Goal: Transaction & Acquisition: Purchase product/service

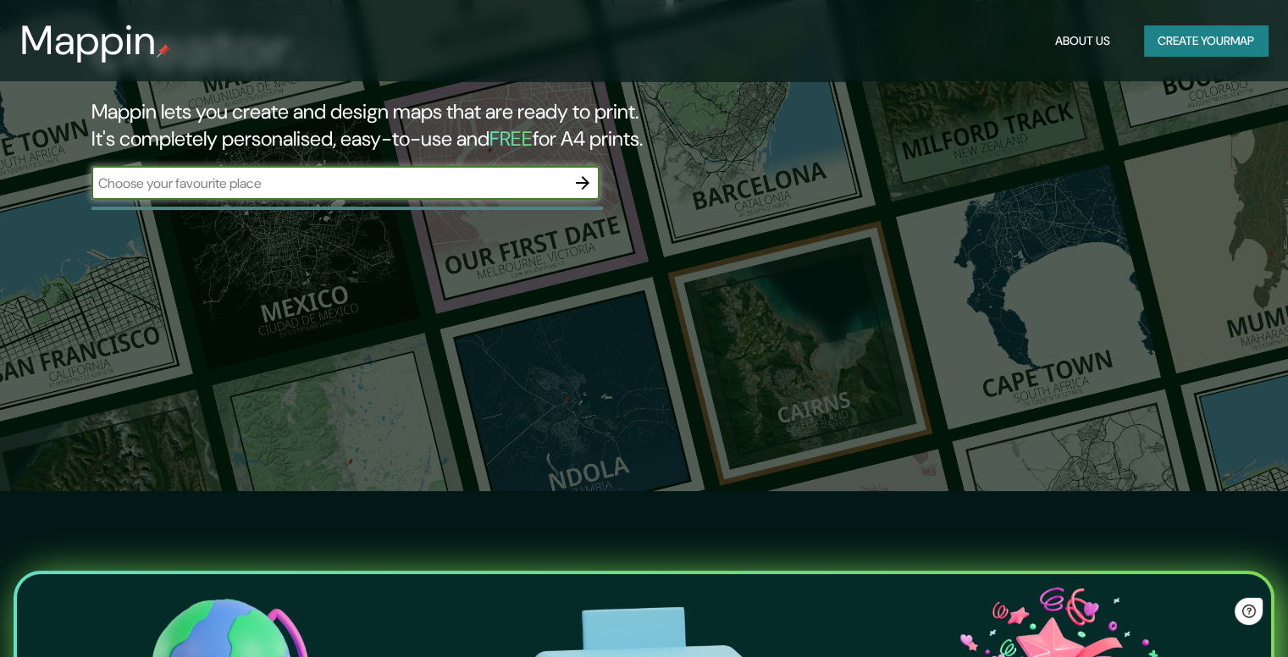
scroll to position [169, 0]
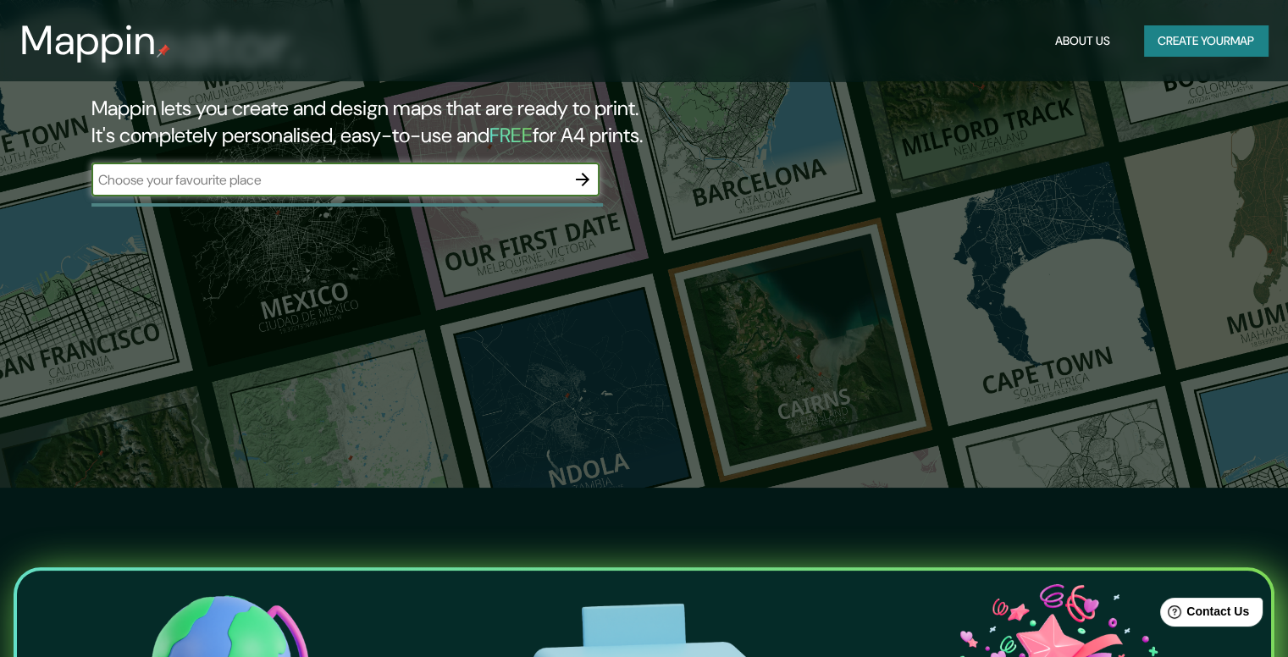
click at [331, 174] on input "text" at bounding box center [328, 179] width 474 height 19
click at [331, 183] on input "text" at bounding box center [328, 179] width 474 height 19
click at [298, 184] on input "text" at bounding box center [328, 179] width 474 height 19
paste input "C. [STREET_ADDRESS][PERSON_NAME]"
type input "C. [STREET_ADDRESS][PERSON_NAME]"
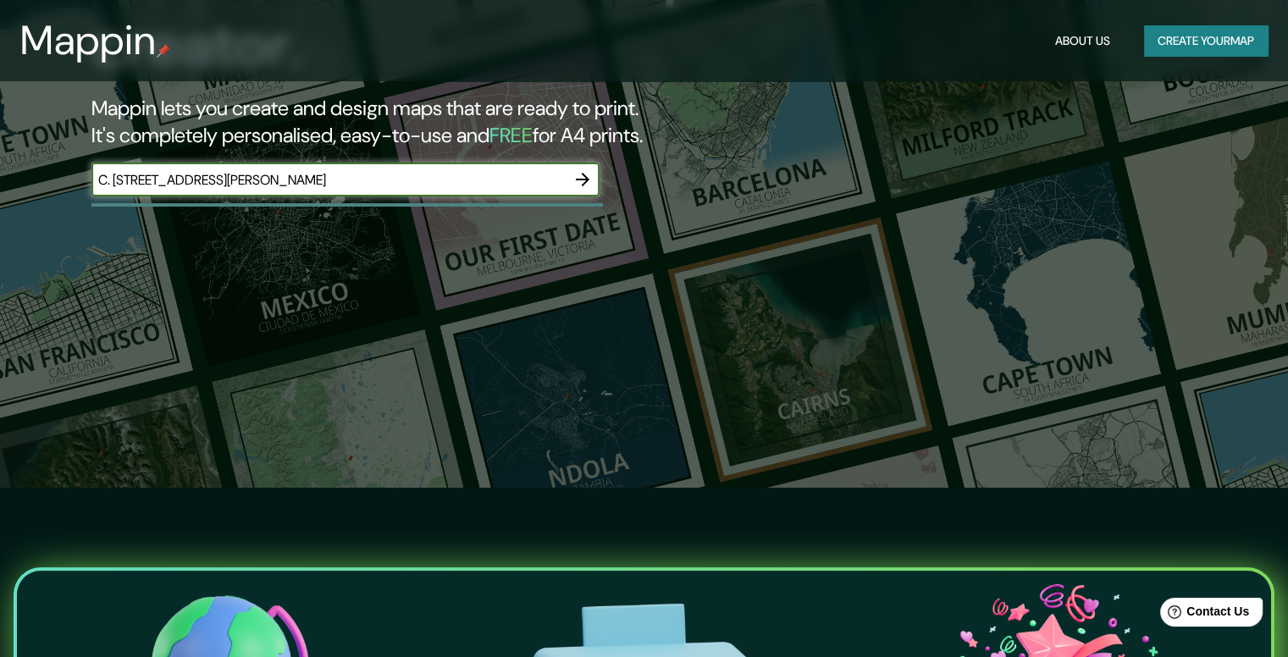
click at [581, 171] on icon "button" at bounding box center [582, 179] width 20 height 20
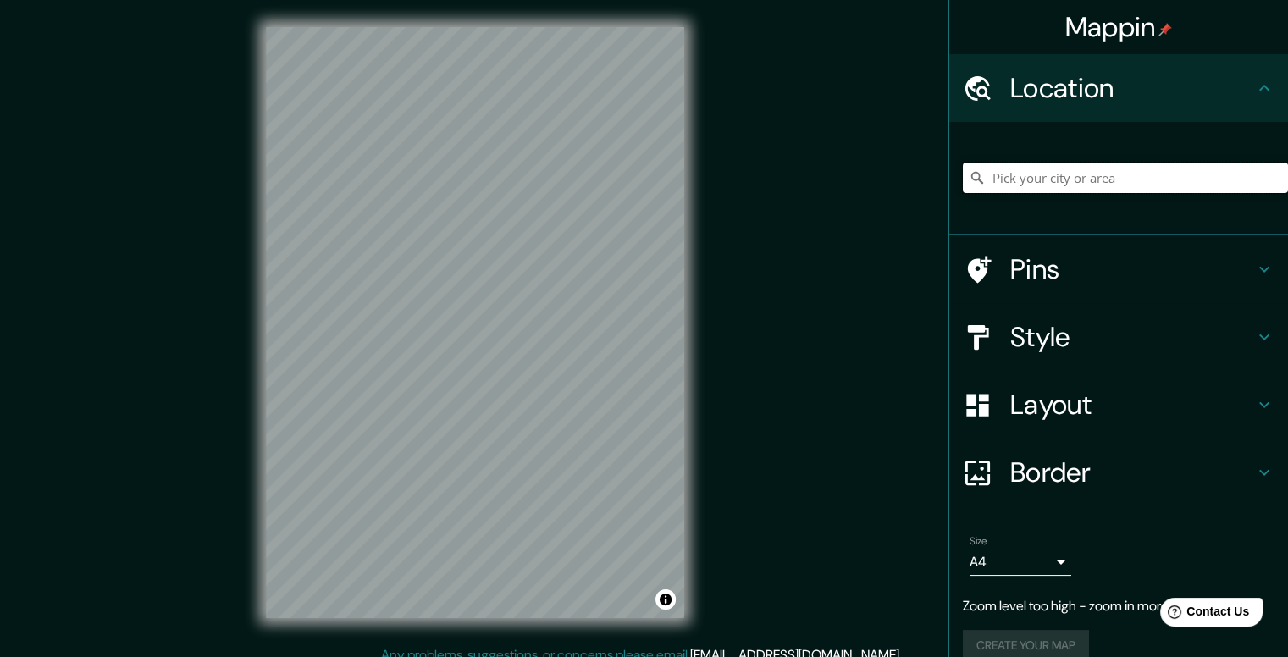
click at [1104, 179] on input "Pick your city or area" at bounding box center [1125, 178] width 325 height 30
paste input "19.057730693303355, -98.23325370754701"
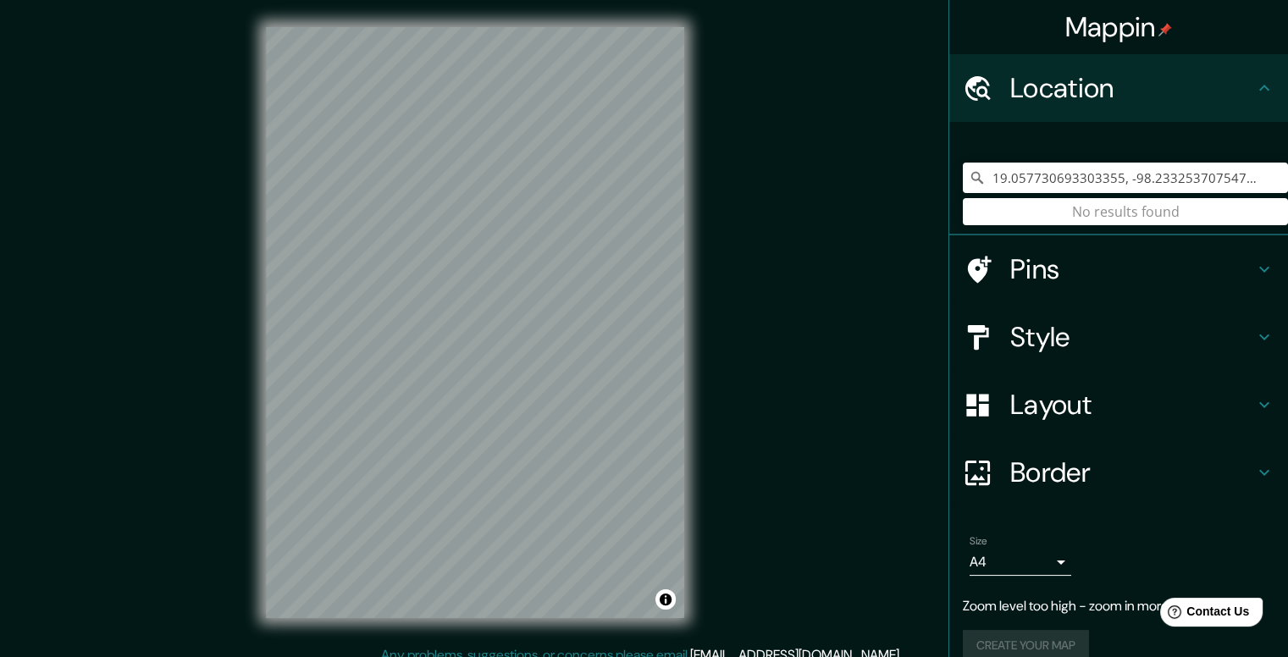
click at [1117, 216] on div "19.057730693303355, -98.23325370754701 No results found" at bounding box center [1125, 177] width 325 height 85
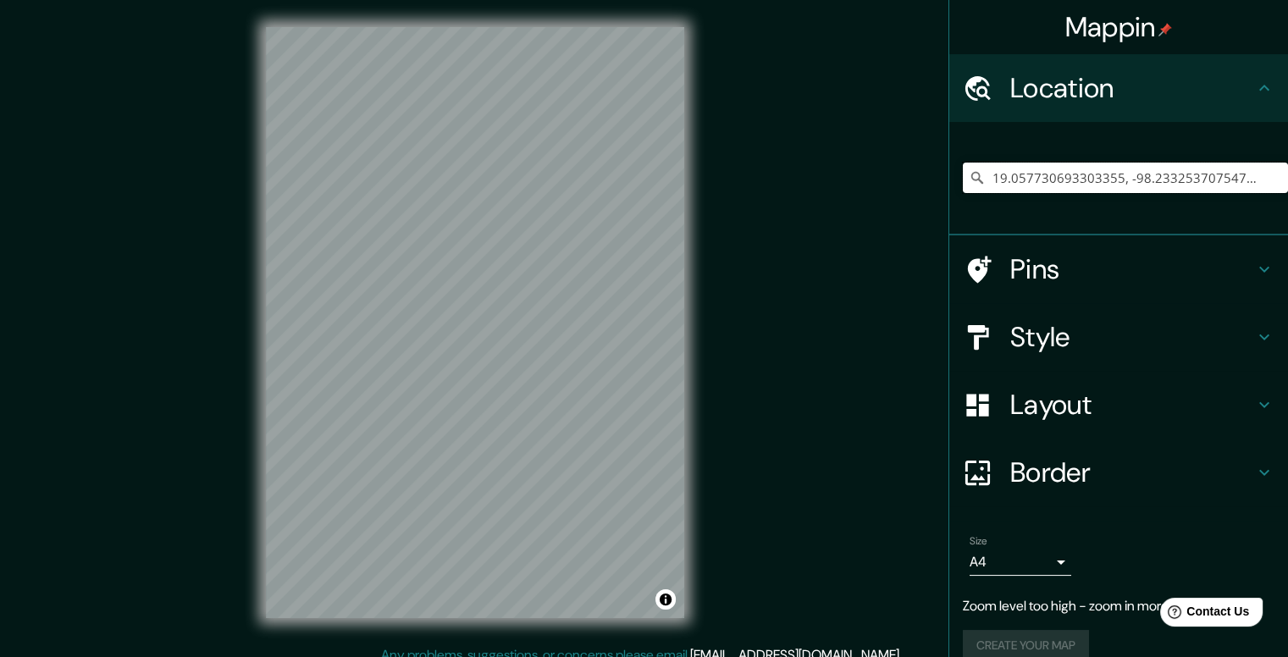
click at [1018, 185] on input "19.057730693303355, -98.23325370754701" at bounding box center [1125, 178] width 325 height 30
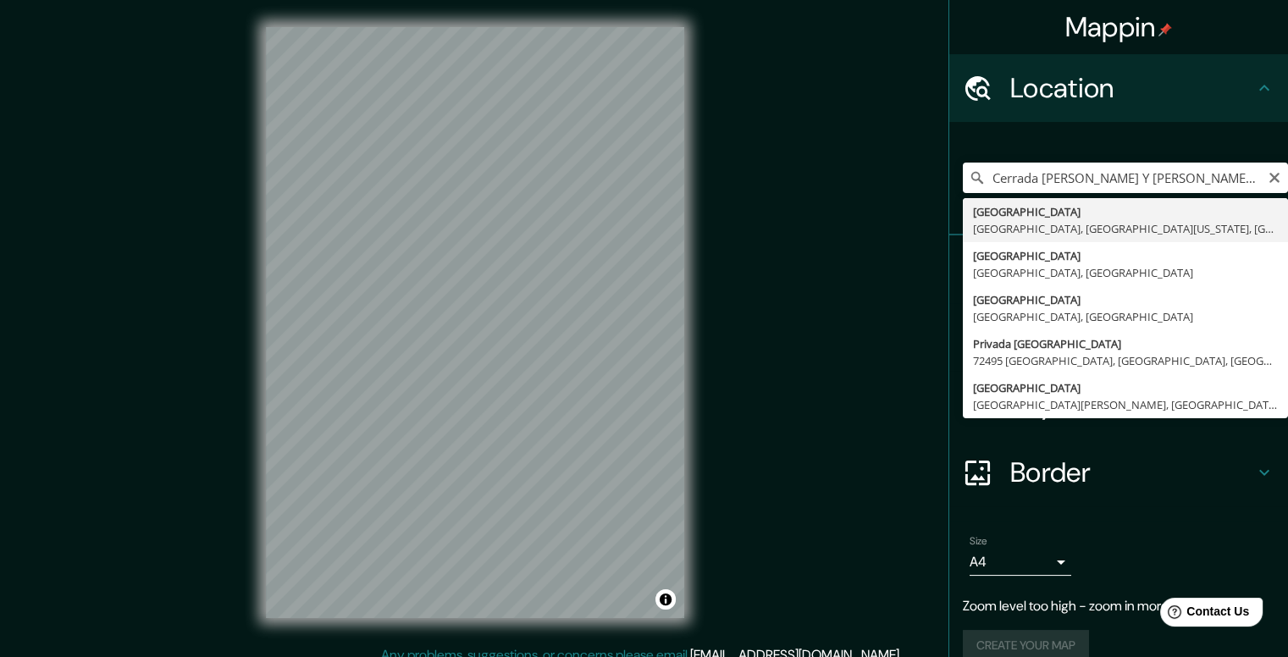
type input "[GEOGRAPHIC_DATA], [GEOGRAPHIC_DATA][US_STATE], [GEOGRAPHIC_DATA]"
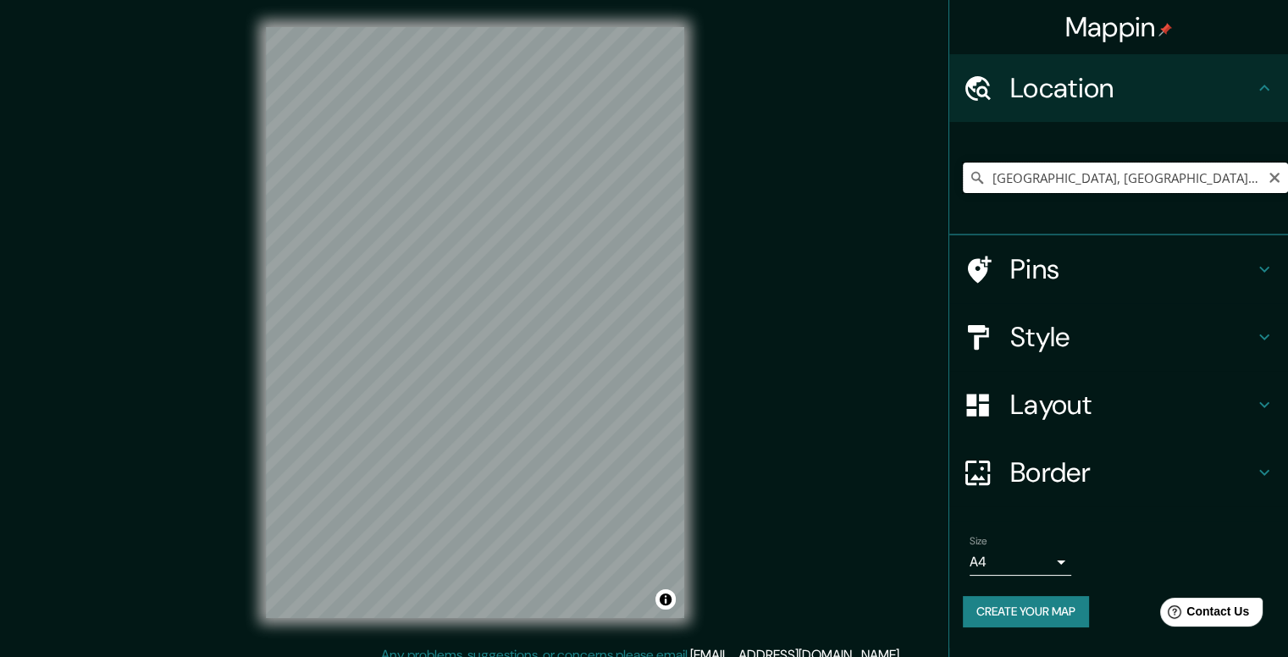
click at [1144, 176] on input "[GEOGRAPHIC_DATA], [GEOGRAPHIC_DATA][US_STATE], [GEOGRAPHIC_DATA]" at bounding box center [1125, 178] width 325 height 30
click at [1275, 163] on input "[GEOGRAPHIC_DATA], [GEOGRAPHIC_DATA][US_STATE], [GEOGRAPHIC_DATA]" at bounding box center [1125, 178] width 325 height 30
click at [1199, 174] on input "[GEOGRAPHIC_DATA], [GEOGRAPHIC_DATA][US_STATE], [GEOGRAPHIC_DATA]" at bounding box center [1125, 178] width 325 height 30
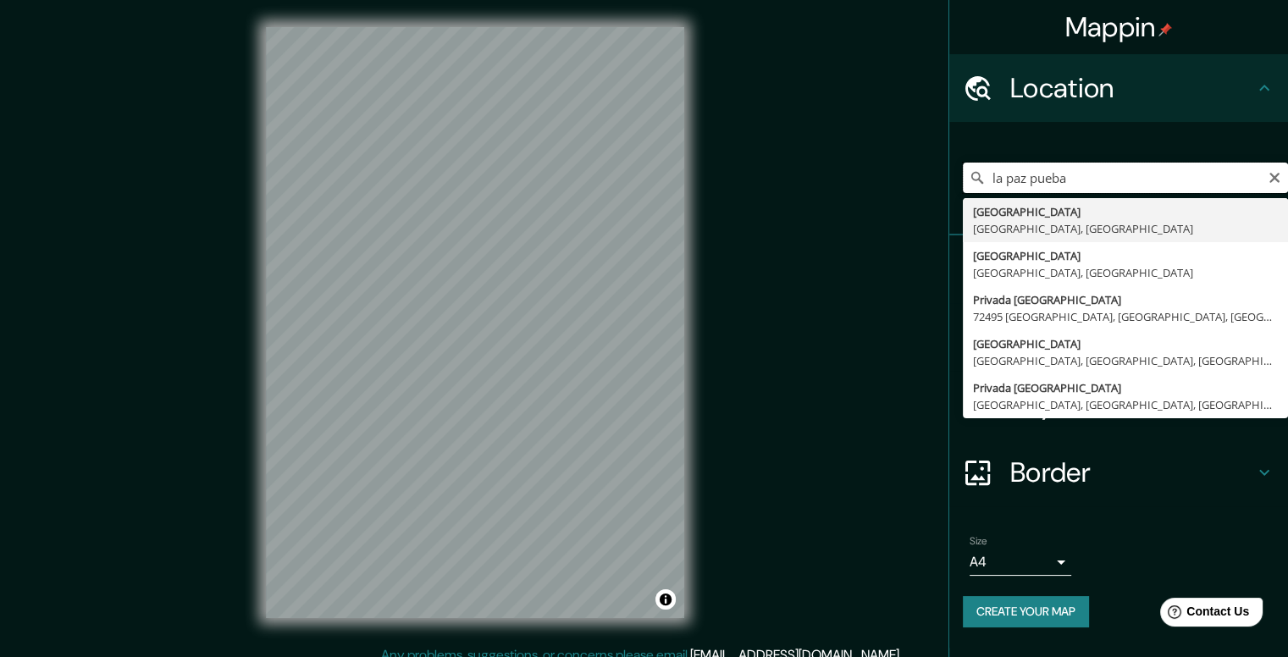
click at [992, 184] on input "la paz pueba" at bounding box center [1125, 178] width 325 height 30
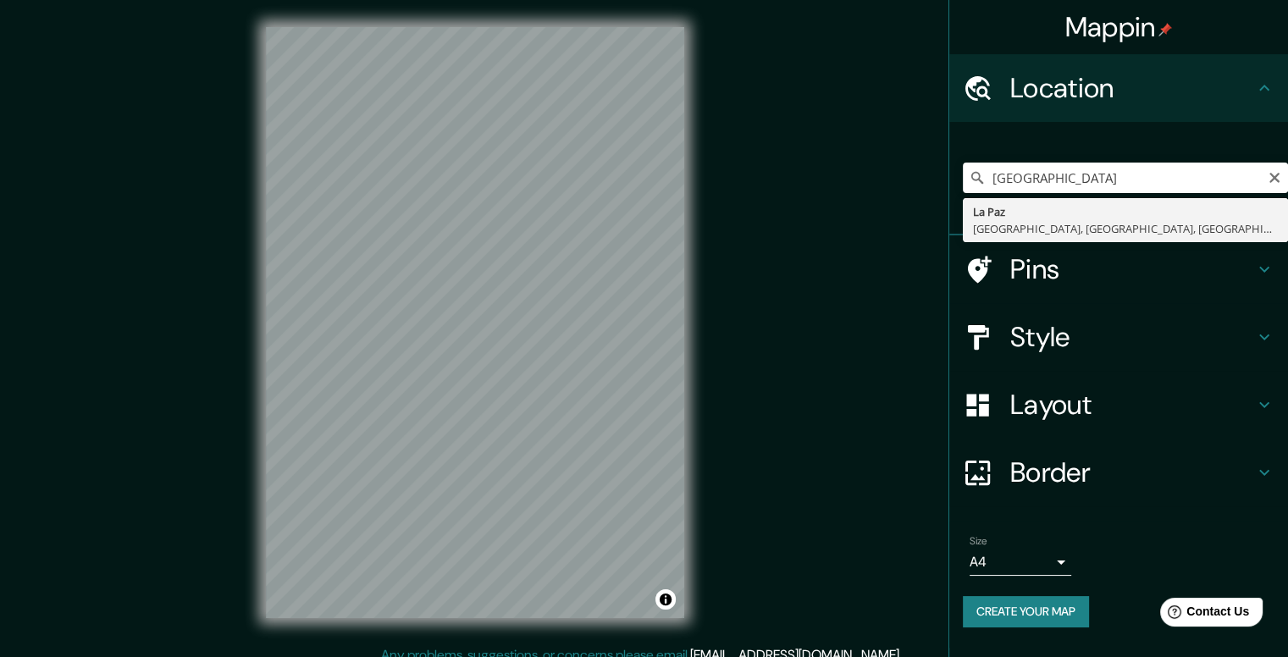
type input "[GEOGRAPHIC_DATA][PERSON_NAME][GEOGRAPHIC_DATA], [GEOGRAPHIC_DATA], [GEOGRAPHIC…"
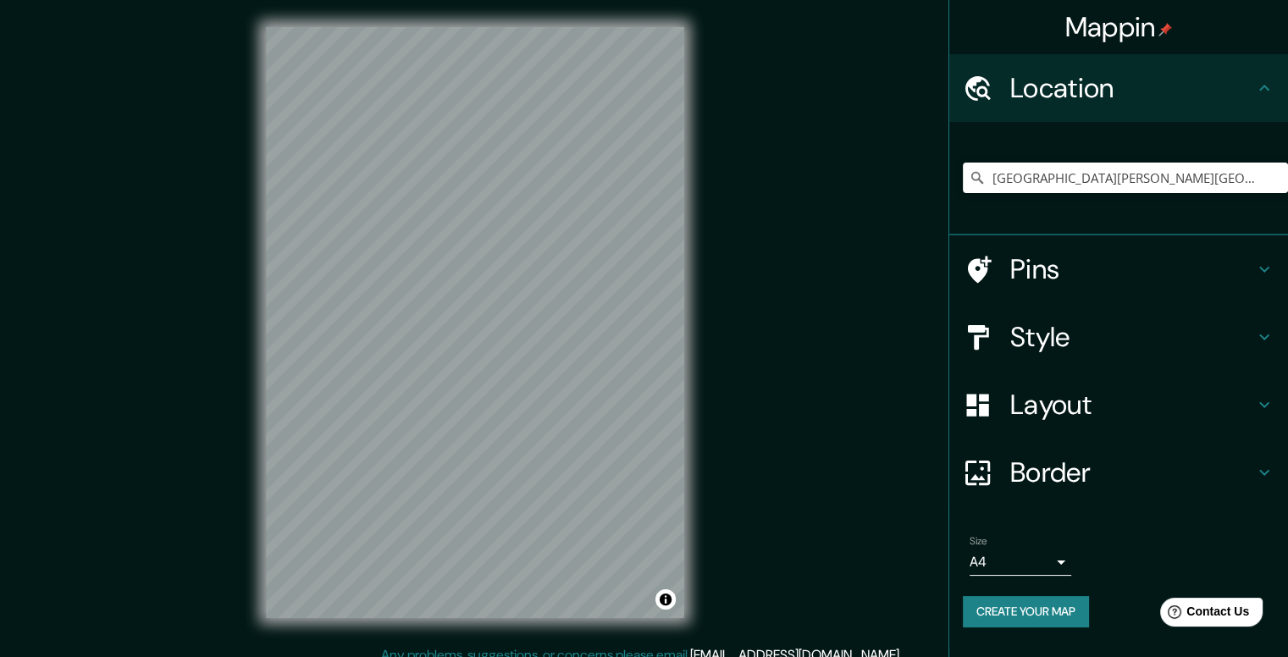
click at [1155, 155] on div "[GEOGRAPHIC_DATA][PERSON_NAME][GEOGRAPHIC_DATA], [GEOGRAPHIC_DATA], [GEOGRAPHIC…" at bounding box center [1125, 177] width 325 height 85
click at [1153, 177] on input "[GEOGRAPHIC_DATA][PERSON_NAME][GEOGRAPHIC_DATA], [GEOGRAPHIC_DATA], [GEOGRAPHIC…" at bounding box center [1125, 178] width 325 height 30
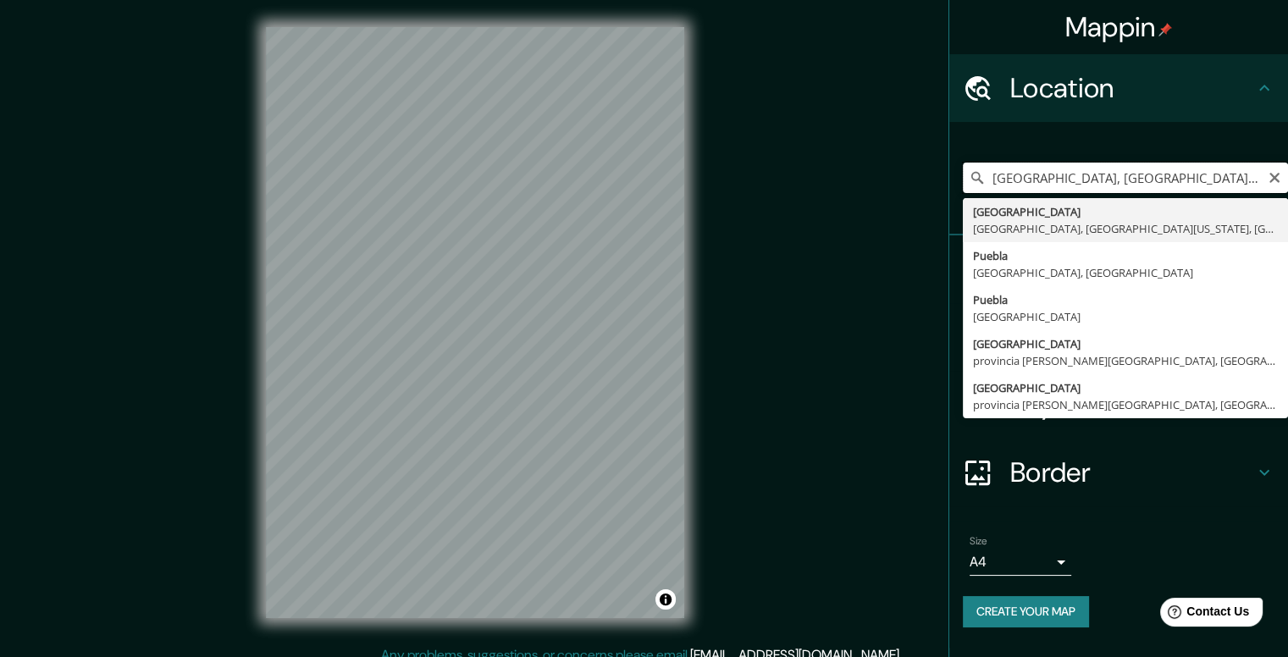
click at [1192, 184] on input "[GEOGRAPHIC_DATA], [GEOGRAPHIC_DATA][US_STATE], [GEOGRAPHIC_DATA]" at bounding box center [1125, 178] width 325 height 30
paste input "19.0578848615755, -98.23334853795195"
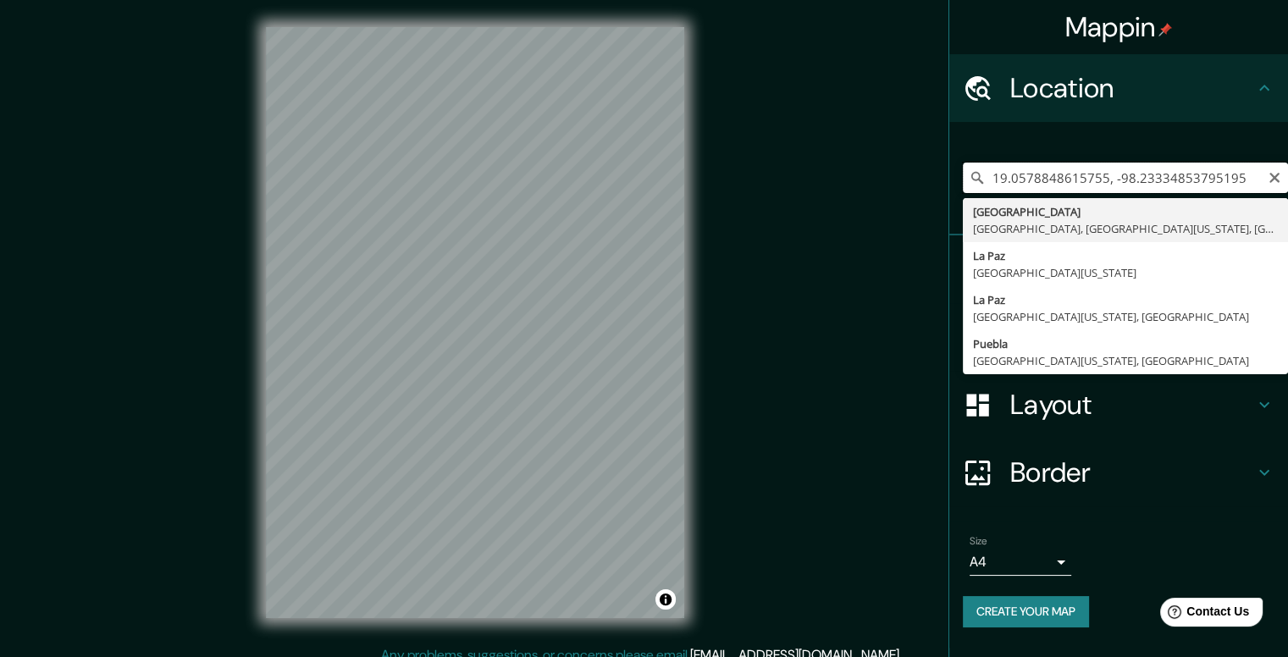
type input "[GEOGRAPHIC_DATA], [GEOGRAPHIC_DATA][US_STATE], [GEOGRAPHIC_DATA]"
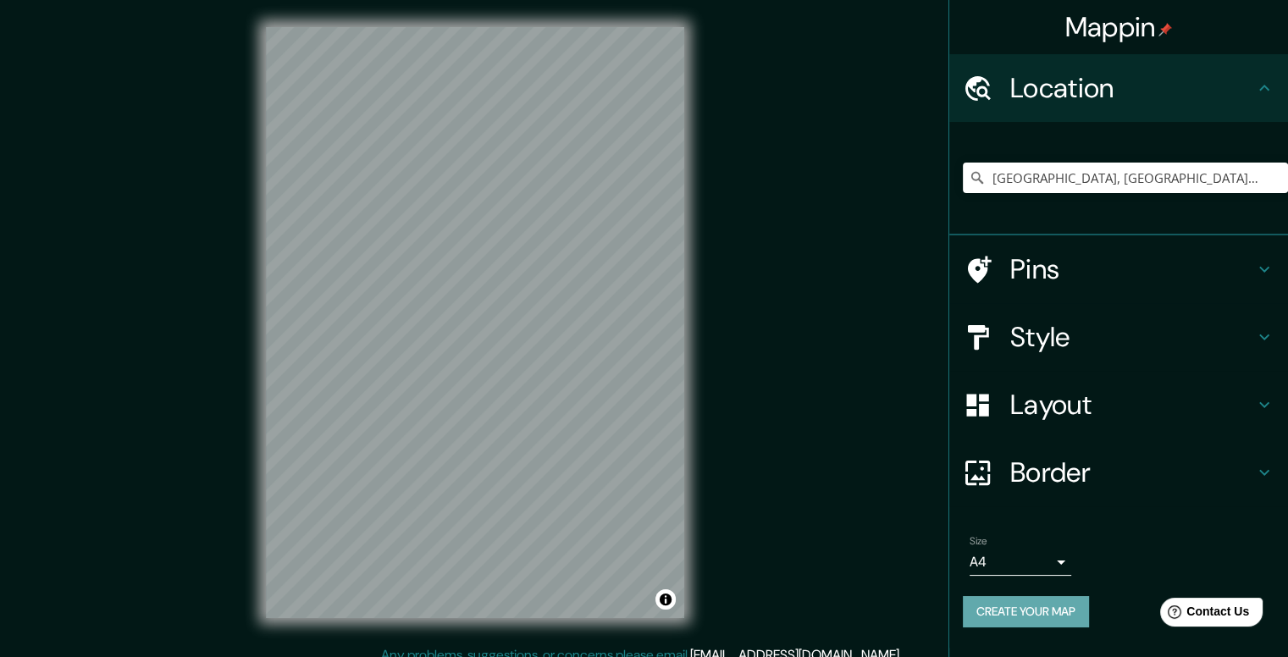
click at [1022, 607] on button "Create your map" at bounding box center [1026, 611] width 126 height 31
click at [1040, 187] on input "[GEOGRAPHIC_DATA], [GEOGRAPHIC_DATA][US_STATE], [GEOGRAPHIC_DATA]" at bounding box center [1125, 178] width 325 height 30
click at [1040, 190] on input "[GEOGRAPHIC_DATA], [GEOGRAPHIC_DATA][US_STATE], [GEOGRAPHIC_DATA]" at bounding box center [1125, 178] width 325 height 30
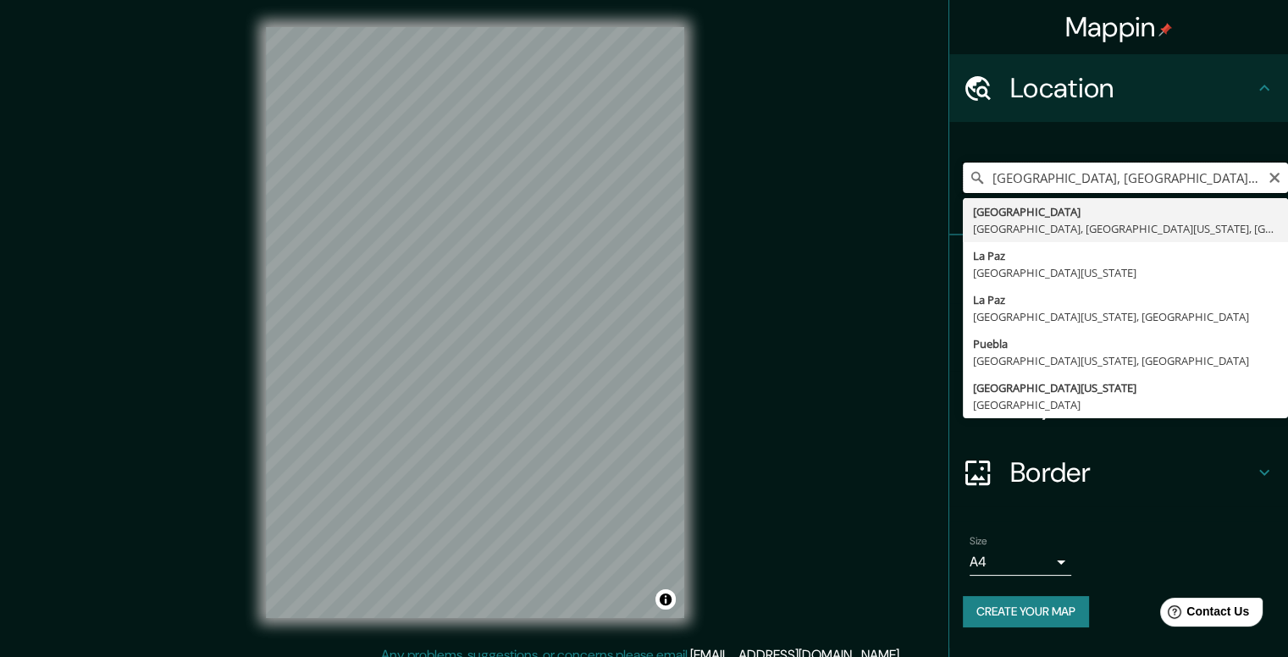
paste input "C. [STREET_ADDRESS][PERSON_NAME]"
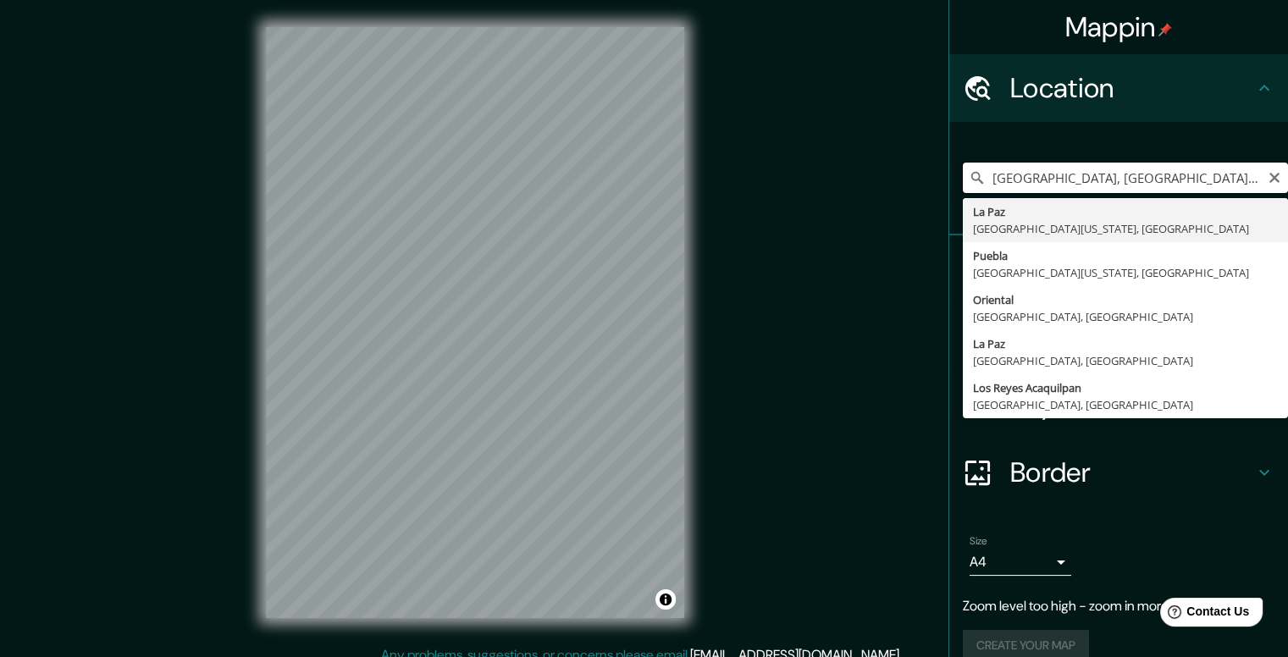
click at [1033, 190] on input "[GEOGRAPHIC_DATA], [GEOGRAPHIC_DATA][US_STATE], [GEOGRAPHIC_DATA]" at bounding box center [1125, 178] width 325 height 30
paste input "C. Oriental 38"
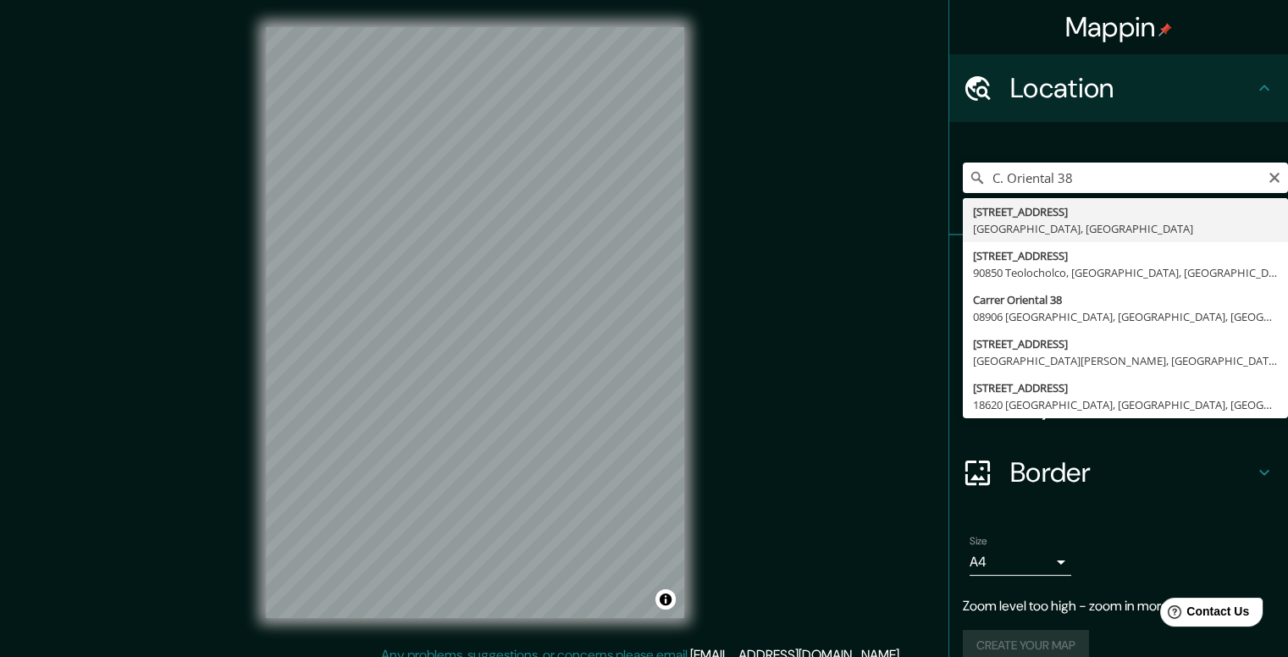
type input "[STREET_ADDRESS]"
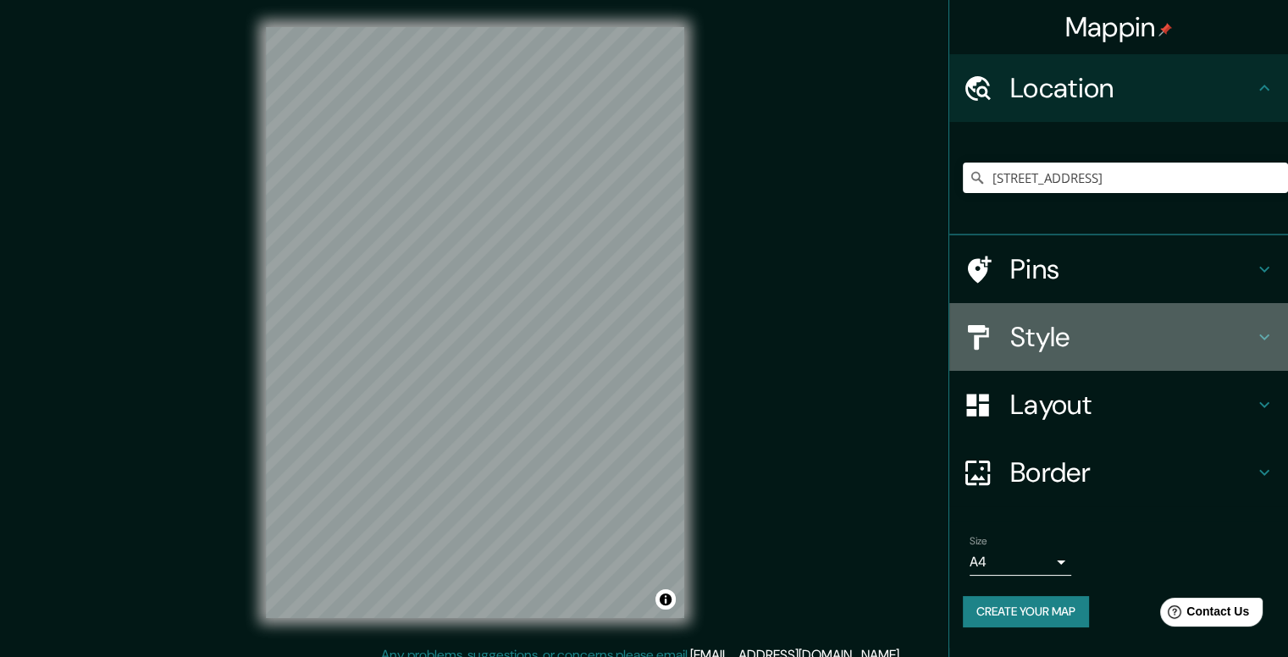
click at [1108, 328] on h4 "Style" at bounding box center [1132, 337] width 244 height 34
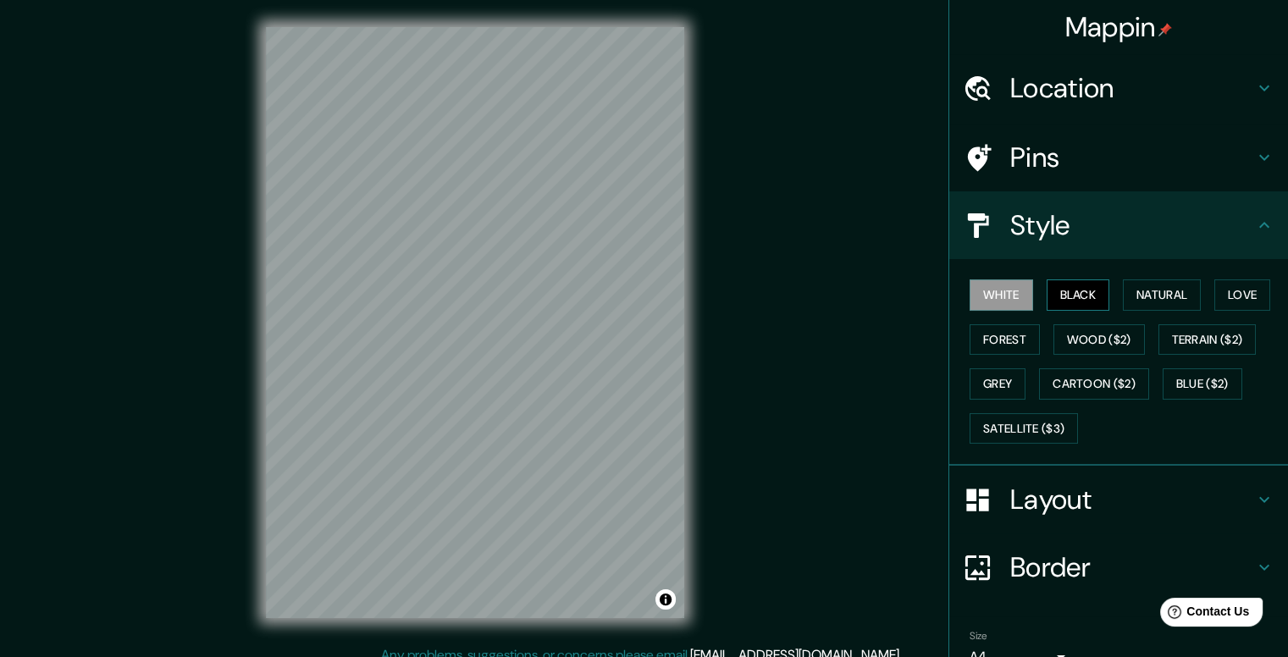
click at [1079, 299] on button "Black" at bounding box center [1077, 294] width 63 height 31
click at [1123, 299] on button "Natural" at bounding box center [1162, 294] width 78 height 31
click at [1184, 306] on button "Natural" at bounding box center [1162, 294] width 78 height 31
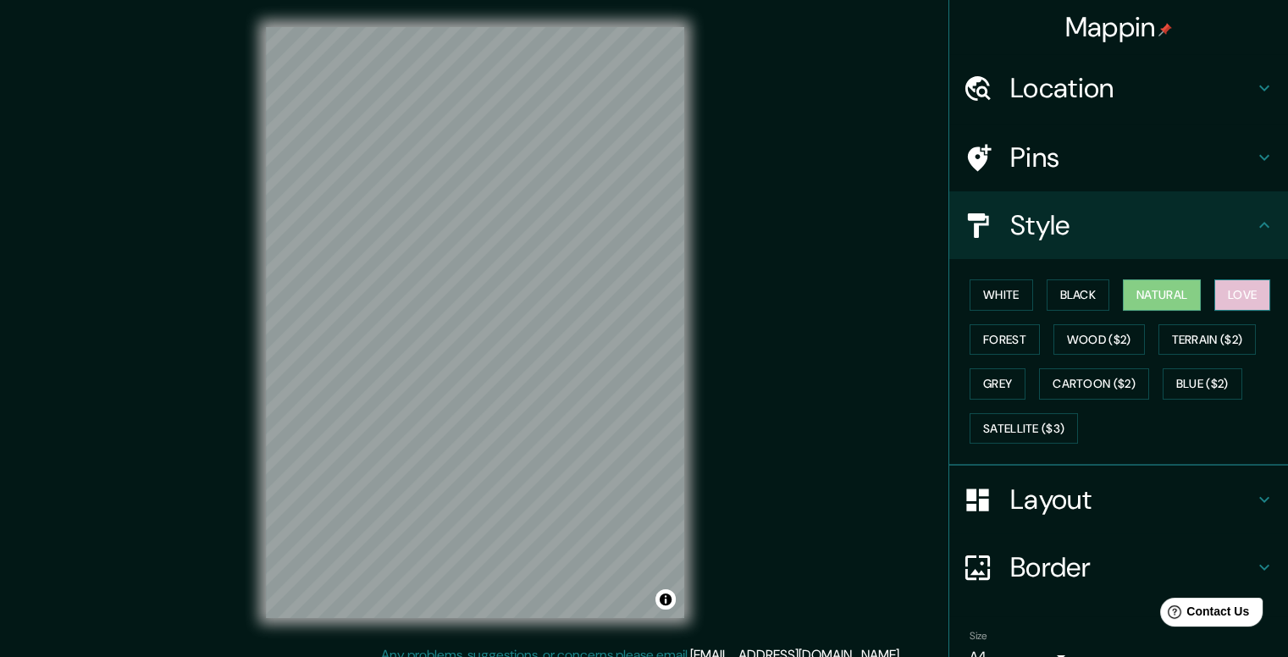
click at [1225, 306] on button "Love" at bounding box center [1242, 294] width 56 height 31
click at [1006, 342] on button "Forest" at bounding box center [1004, 339] width 70 height 31
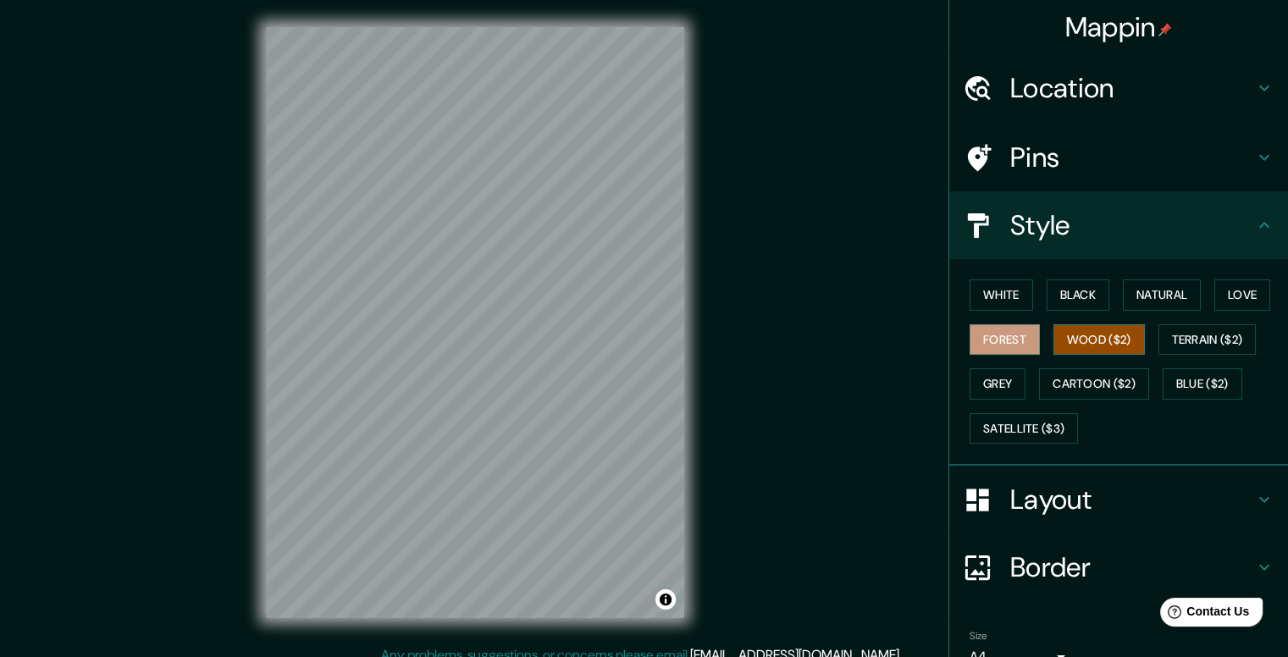
click at [1096, 336] on button "Wood ($2)" at bounding box center [1098, 339] width 91 height 31
click at [1199, 348] on button "Terrain ($2)" at bounding box center [1207, 339] width 98 height 31
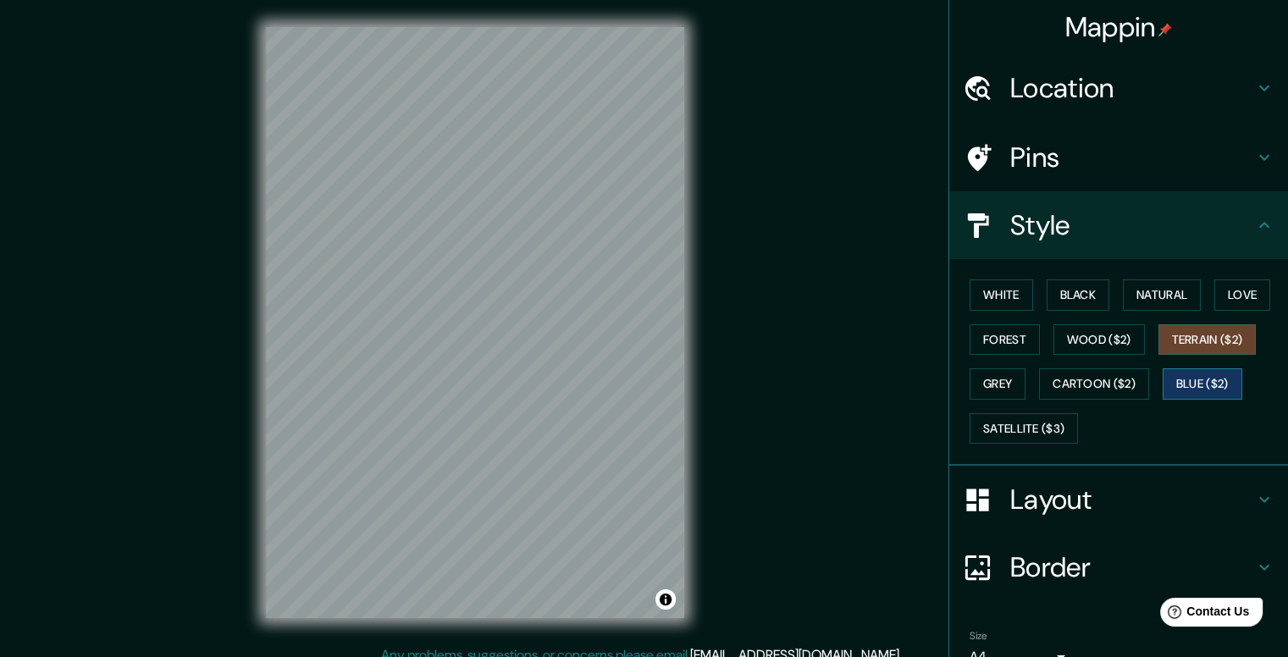
click at [1182, 391] on button "Blue ($2)" at bounding box center [1202, 383] width 80 height 31
click at [1101, 386] on button "Cartoon ($2)" at bounding box center [1094, 383] width 110 height 31
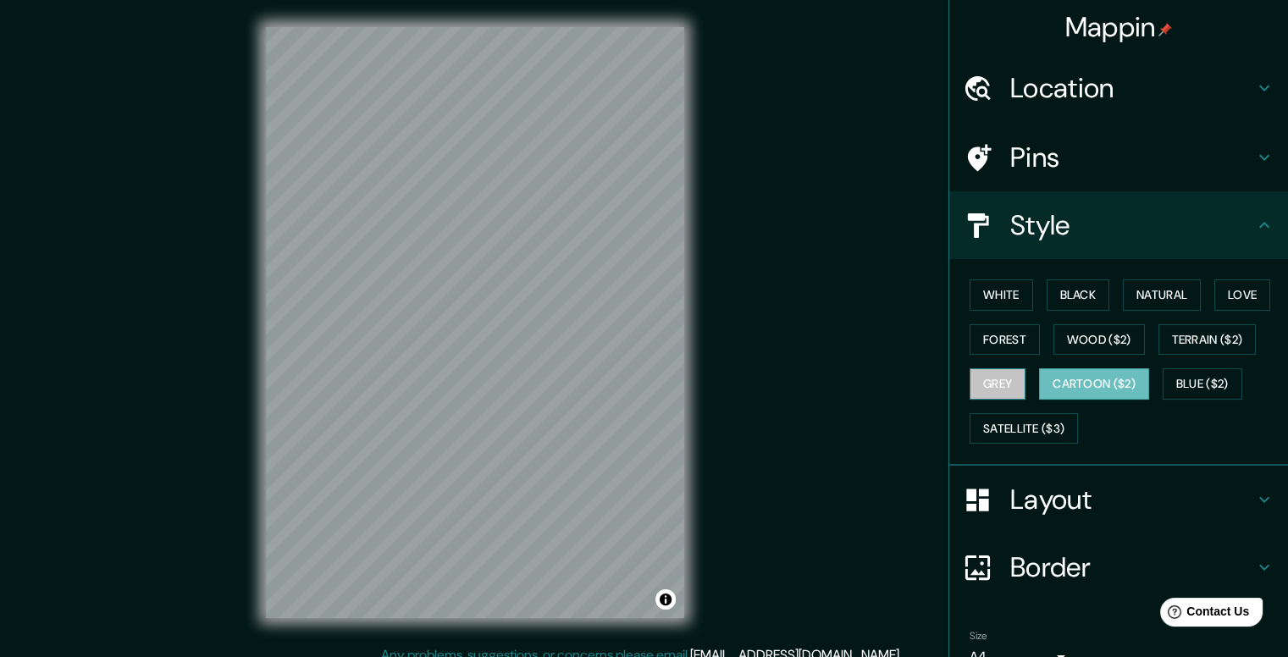
click at [983, 385] on button "Grey" at bounding box center [997, 383] width 56 height 31
click at [1015, 299] on button "White" at bounding box center [1000, 294] width 63 height 31
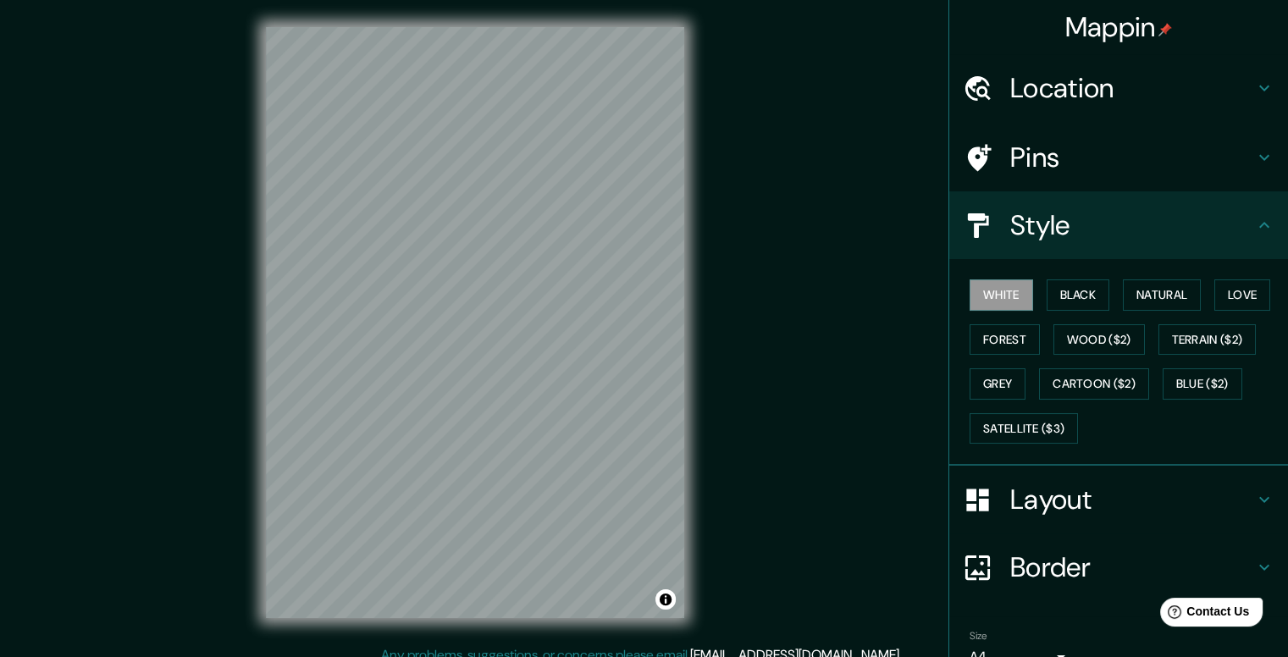
click at [1034, 146] on h4 "Pins" at bounding box center [1132, 158] width 244 height 34
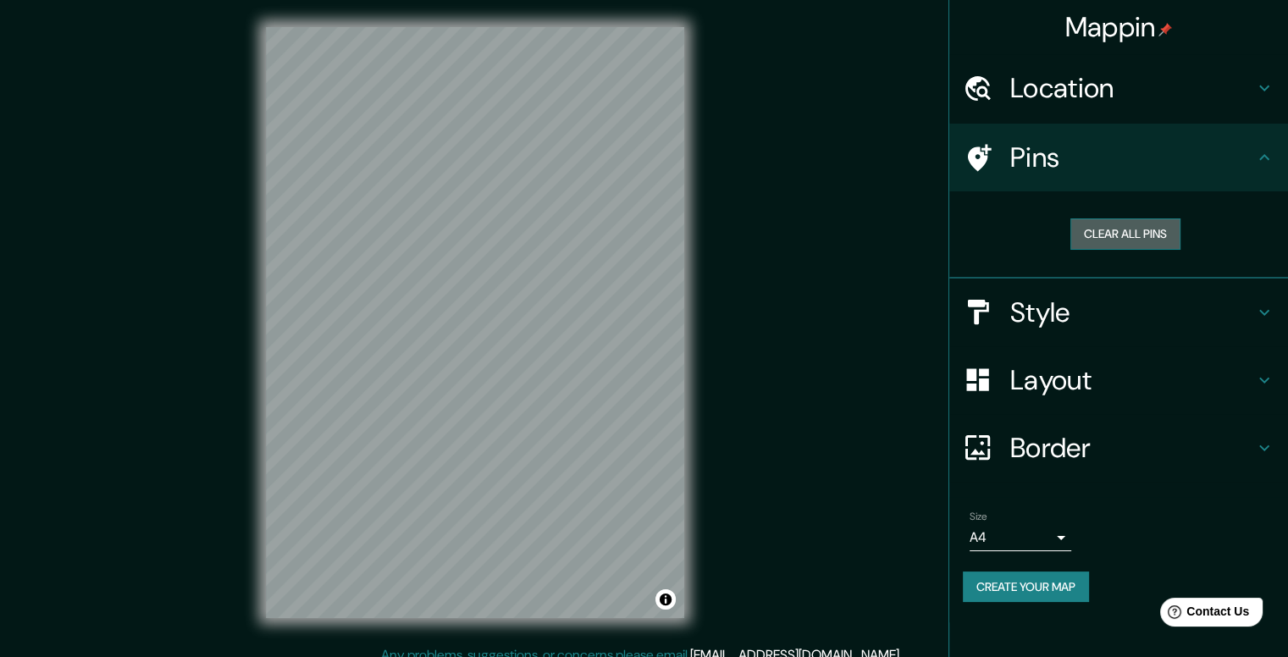
click at [1138, 235] on button "Clear all pins" at bounding box center [1125, 233] width 110 height 31
click at [1128, 243] on button "Clear all pins" at bounding box center [1125, 233] width 110 height 31
click at [1068, 94] on h4 "Location" at bounding box center [1132, 88] width 244 height 34
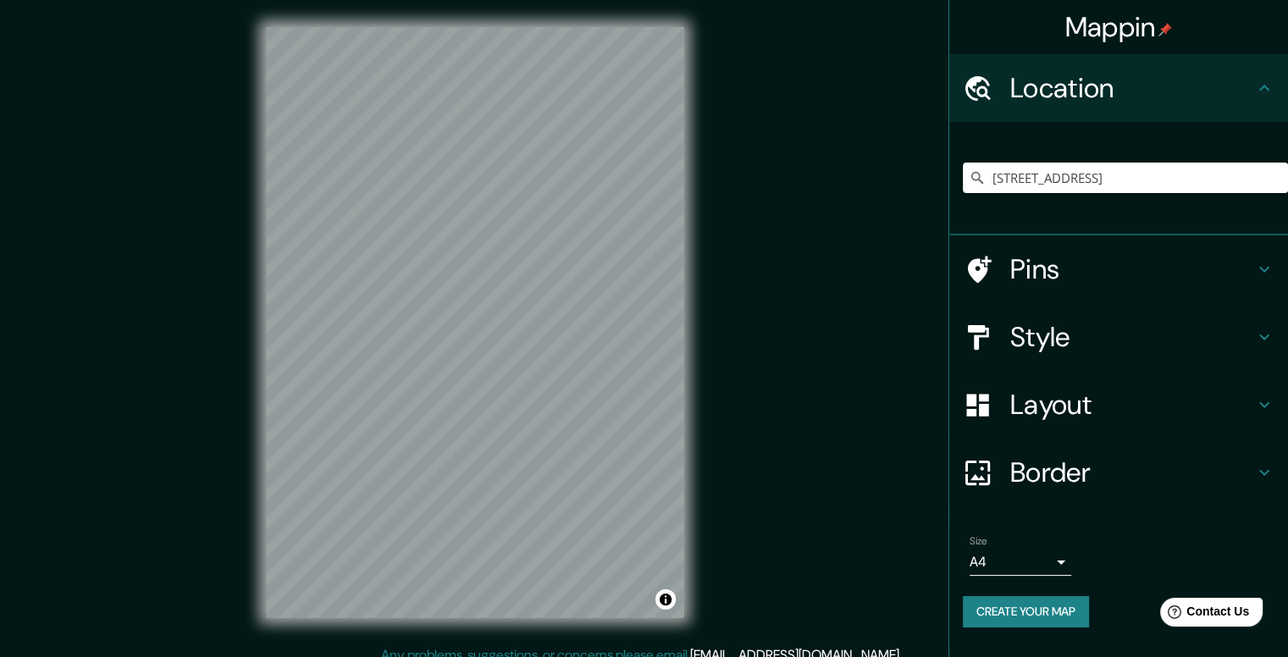
click at [1039, 432] on div "Layout" at bounding box center [1118, 405] width 339 height 68
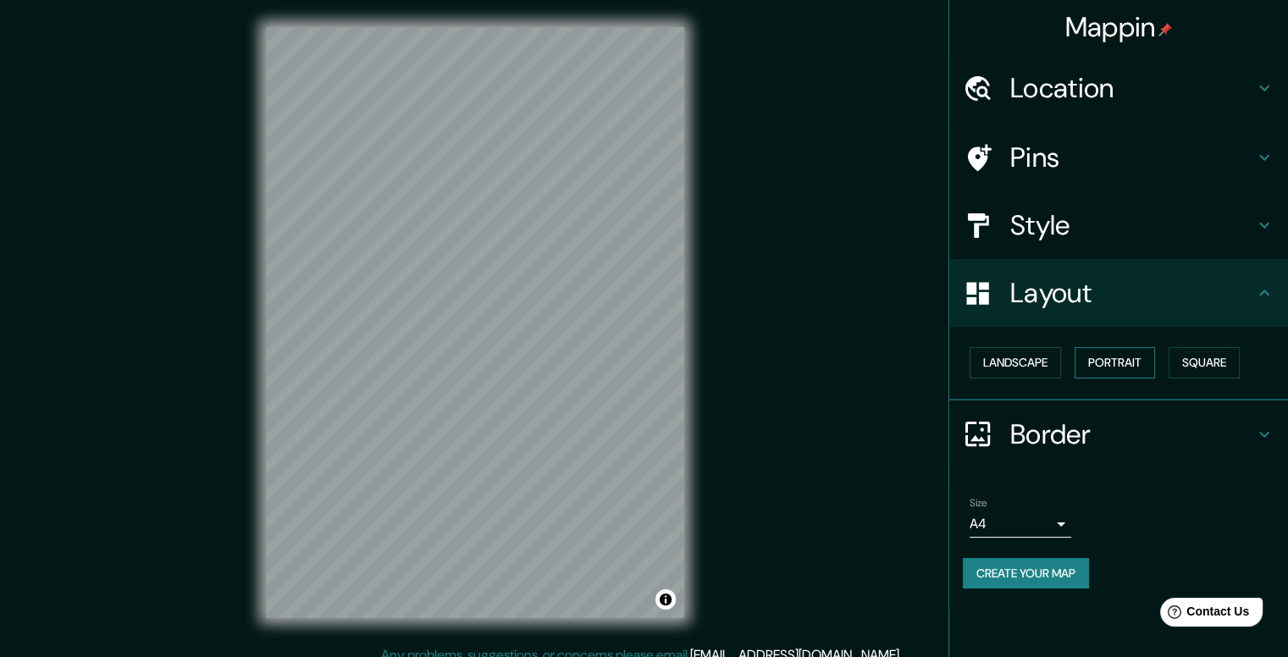
click at [1123, 356] on button "Portrait" at bounding box center [1114, 362] width 80 height 31
click at [1036, 360] on button "Landscape" at bounding box center [1014, 362] width 91 height 31
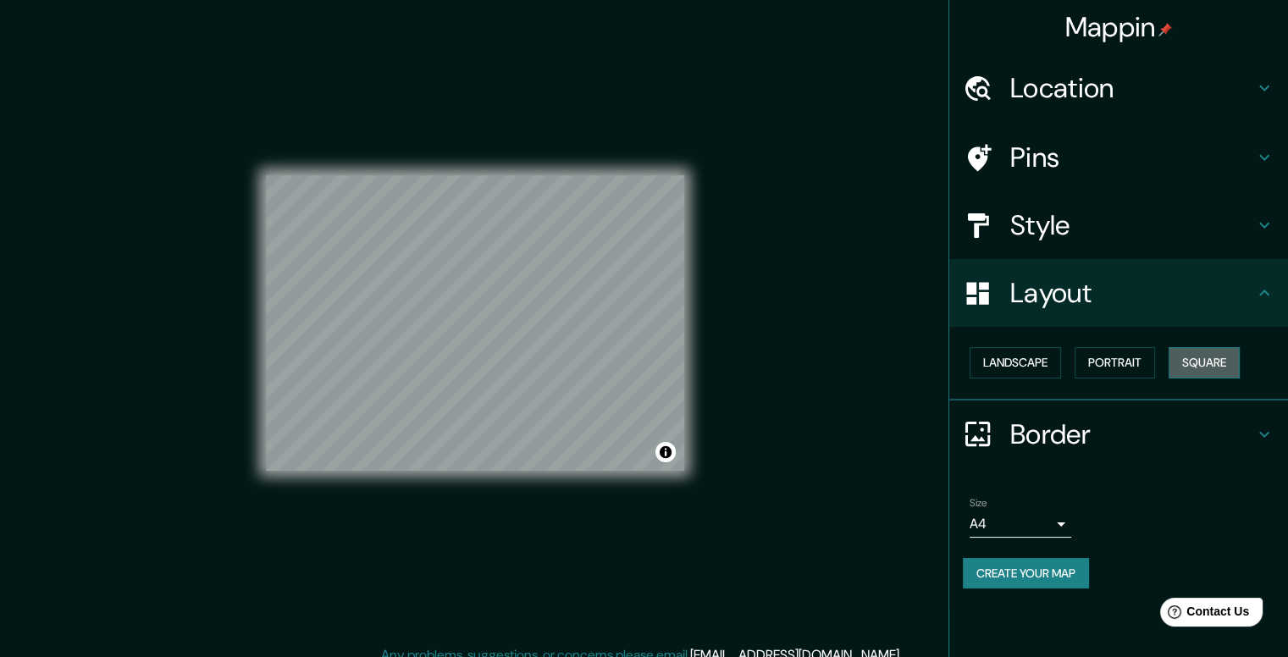
click at [1198, 364] on button "Square" at bounding box center [1203, 362] width 71 height 31
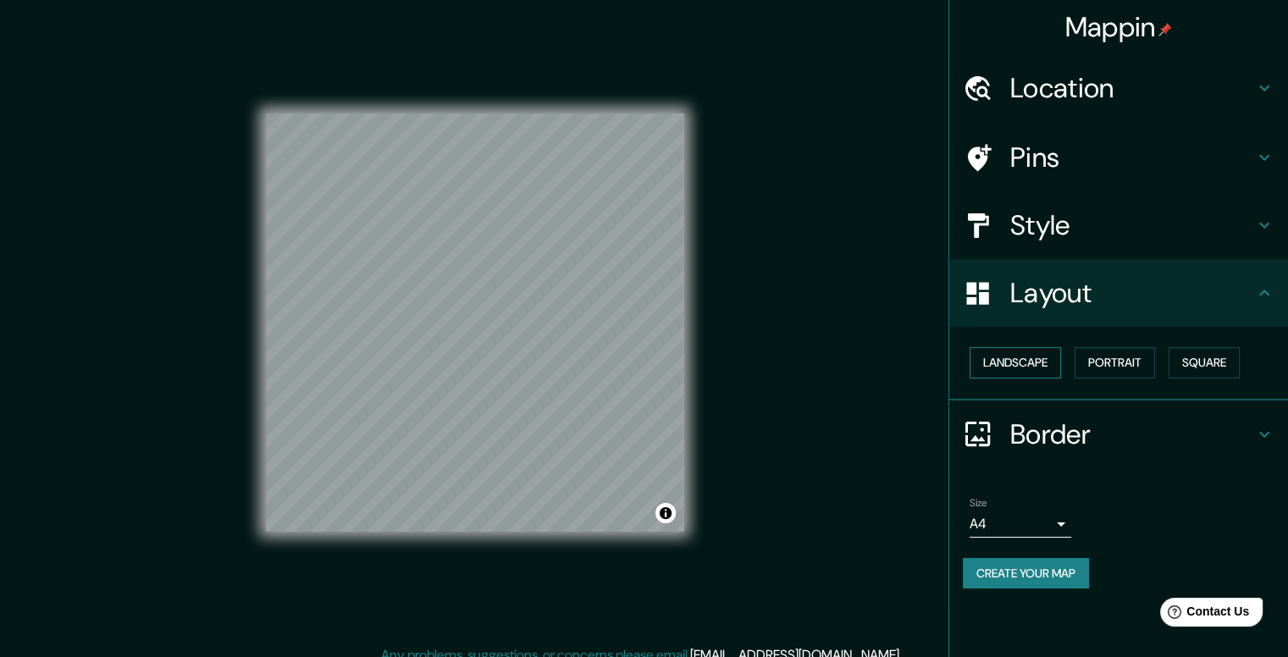
click at [1025, 363] on button "Landscape" at bounding box center [1014, 362] width 91 height 31
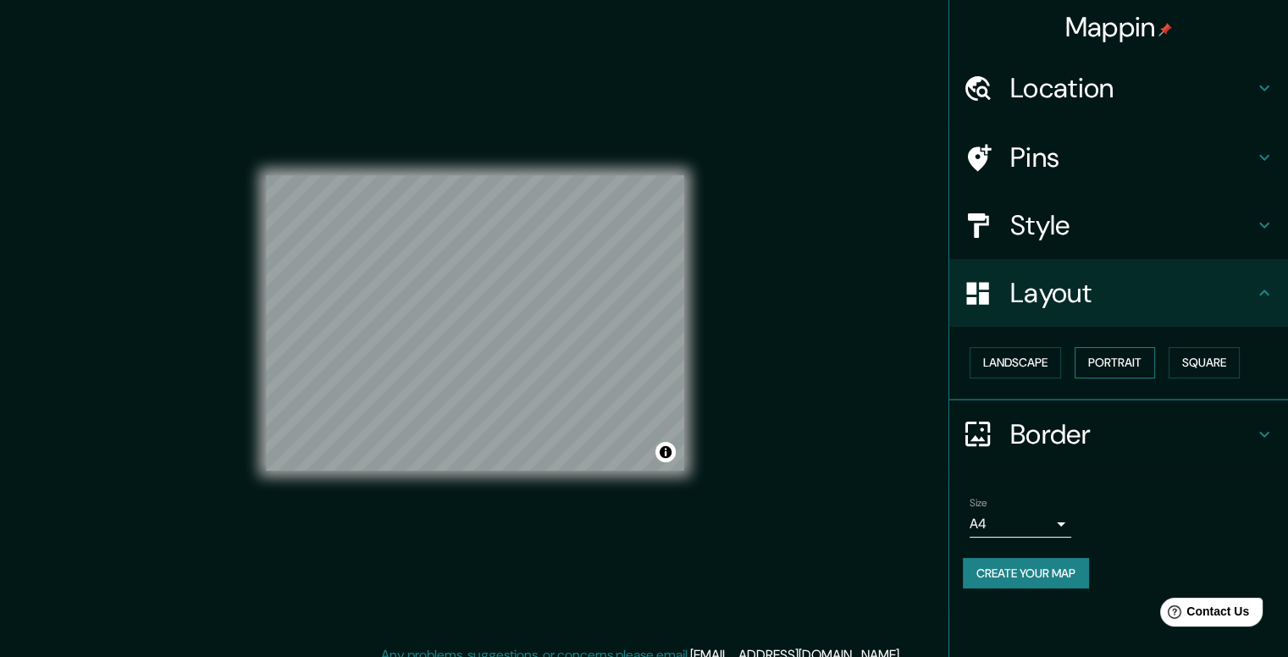
click at [1090, 358] on button "Portrait" at bounding box center [1114, 362] width 80 height 31
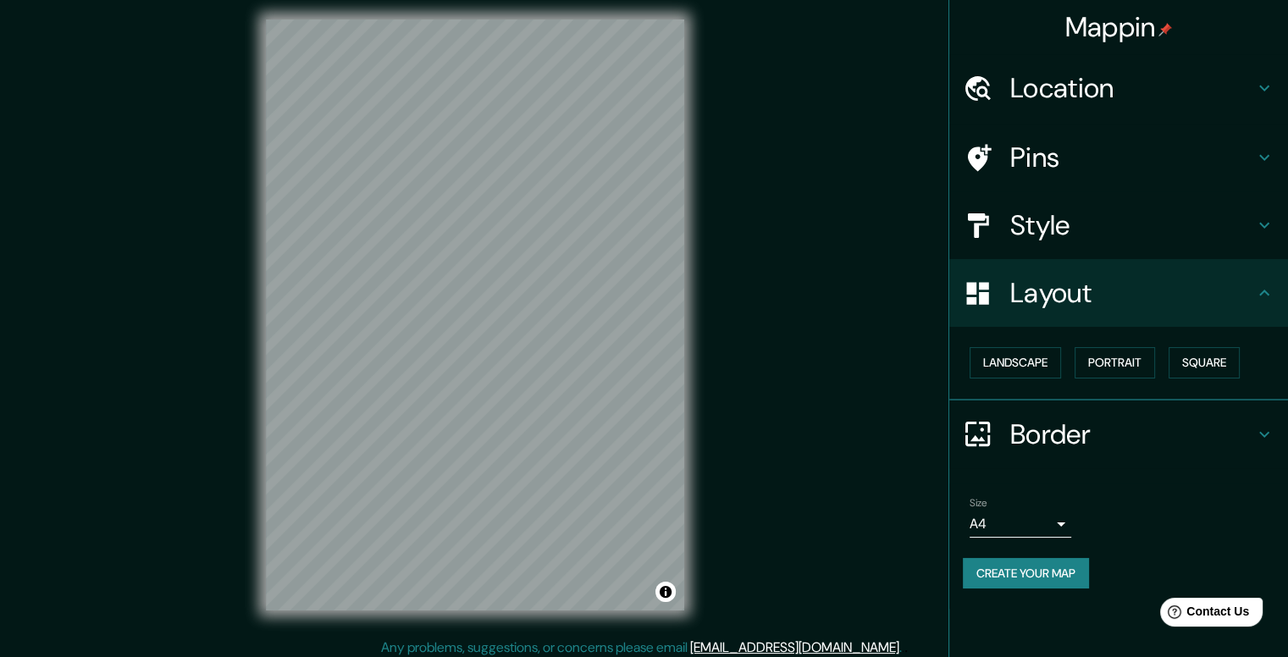
scroll to position [15, 0]
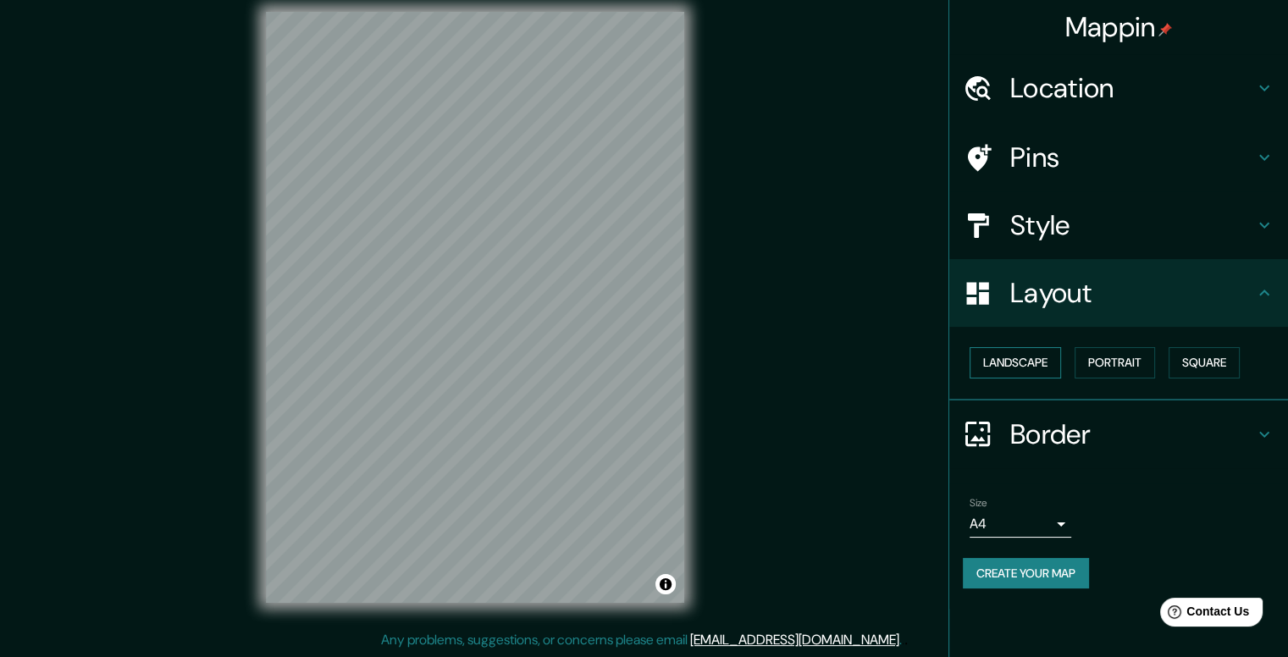
click at [1046, 360] on button "Landscape" at bounding box center [1014, 362] width 91 height 31
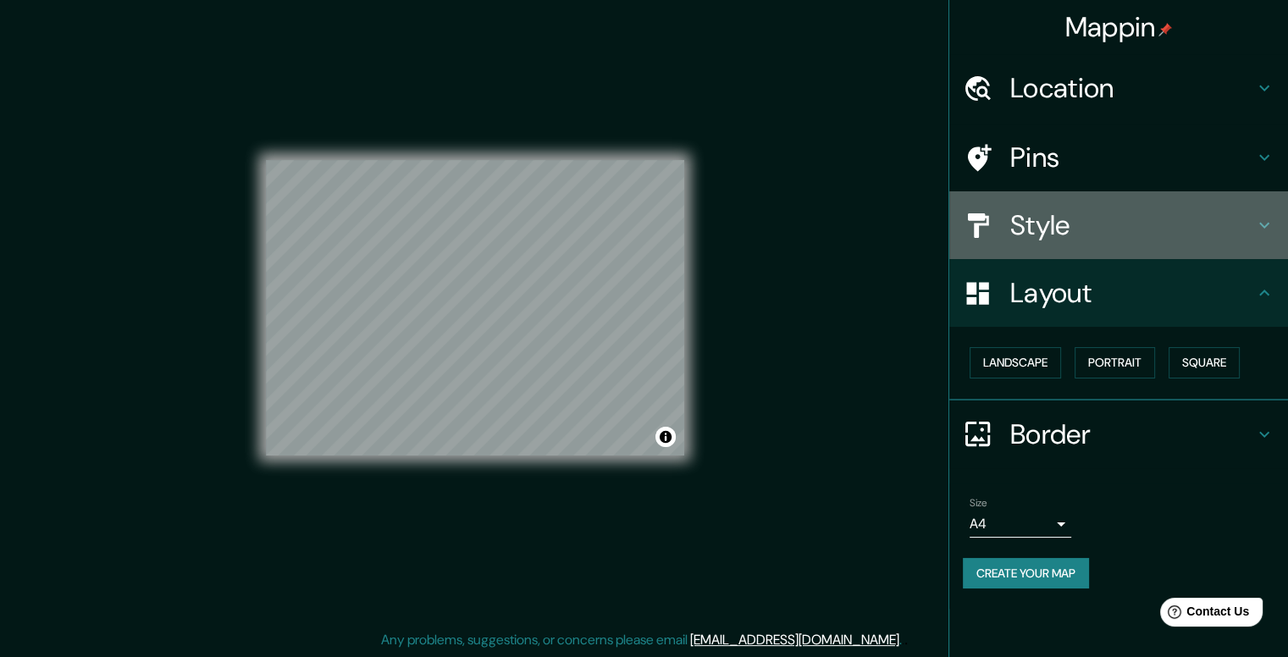
click at [1081, 224] on h4 "Style" at bounding box center [1132, 225] width 244 height 34
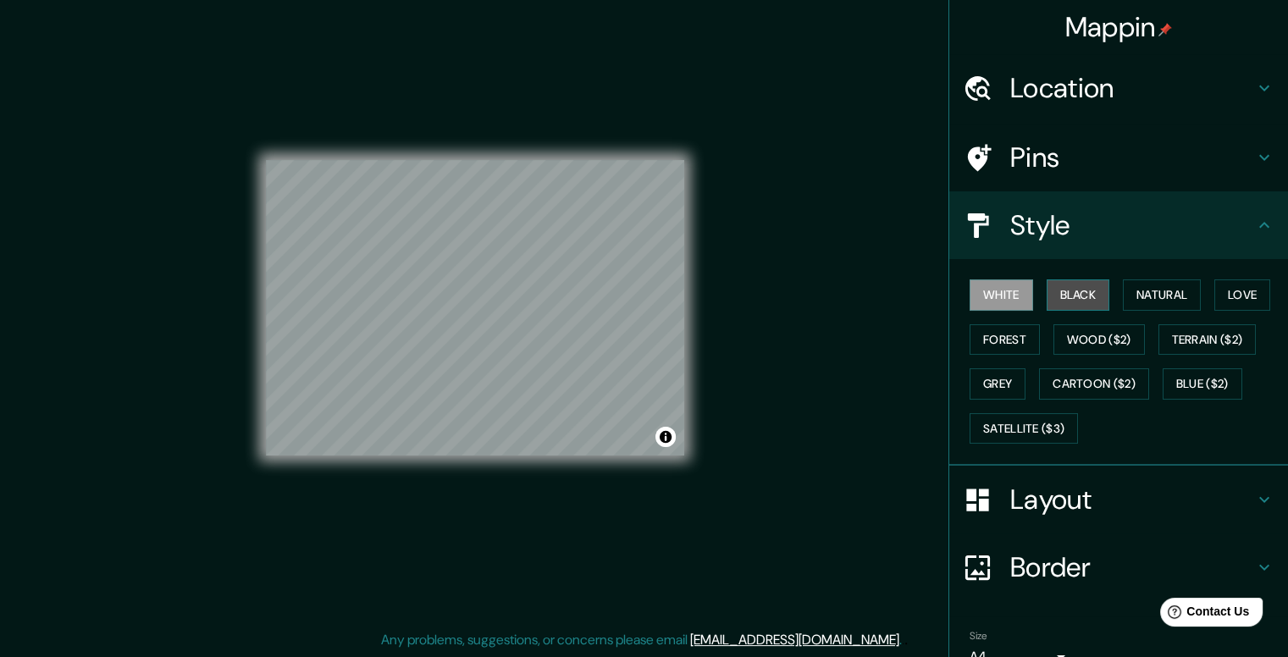
click at [1074, 282] on button "Black" at bounding box center [1077, 294] width 63 height 31
click at [1132, 291] on button "Natural" at bounding box center [1162, 294] width 78 height 31
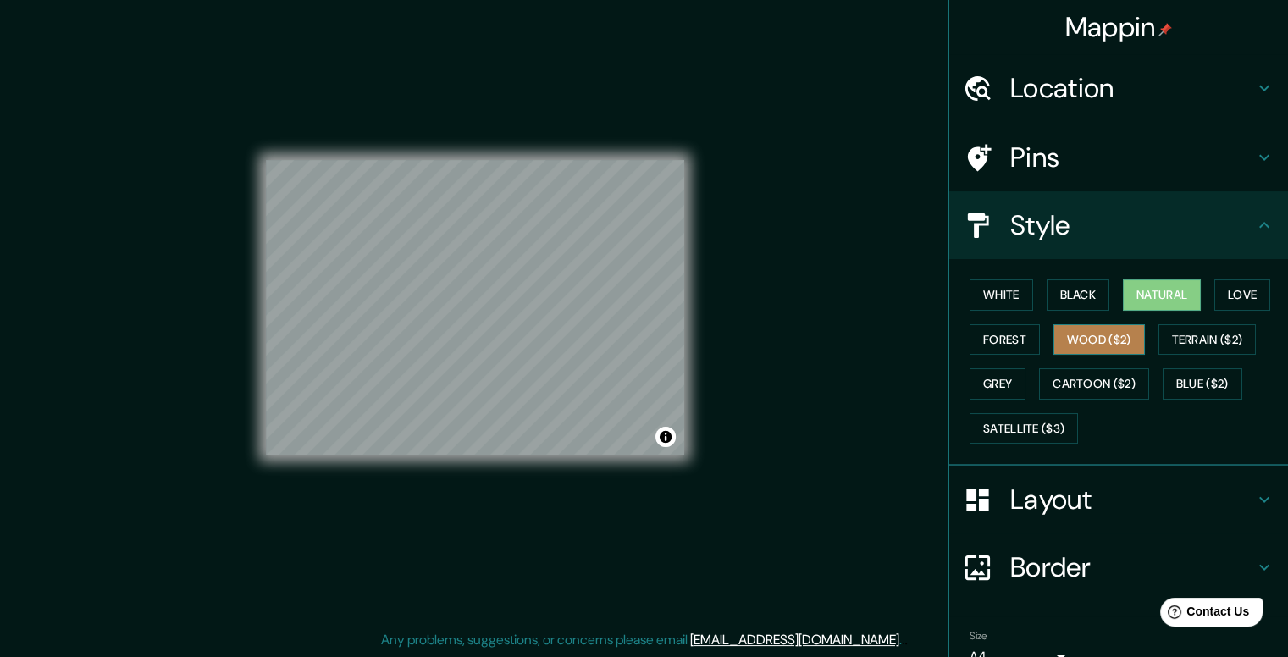
click at [1053, 326] on button "Wood ($2)" at bounding box center [1098, 339] width 91 height 31
click at [1013, 377] on button "Grey" at bounding box center [997, 383] width 56 height 31
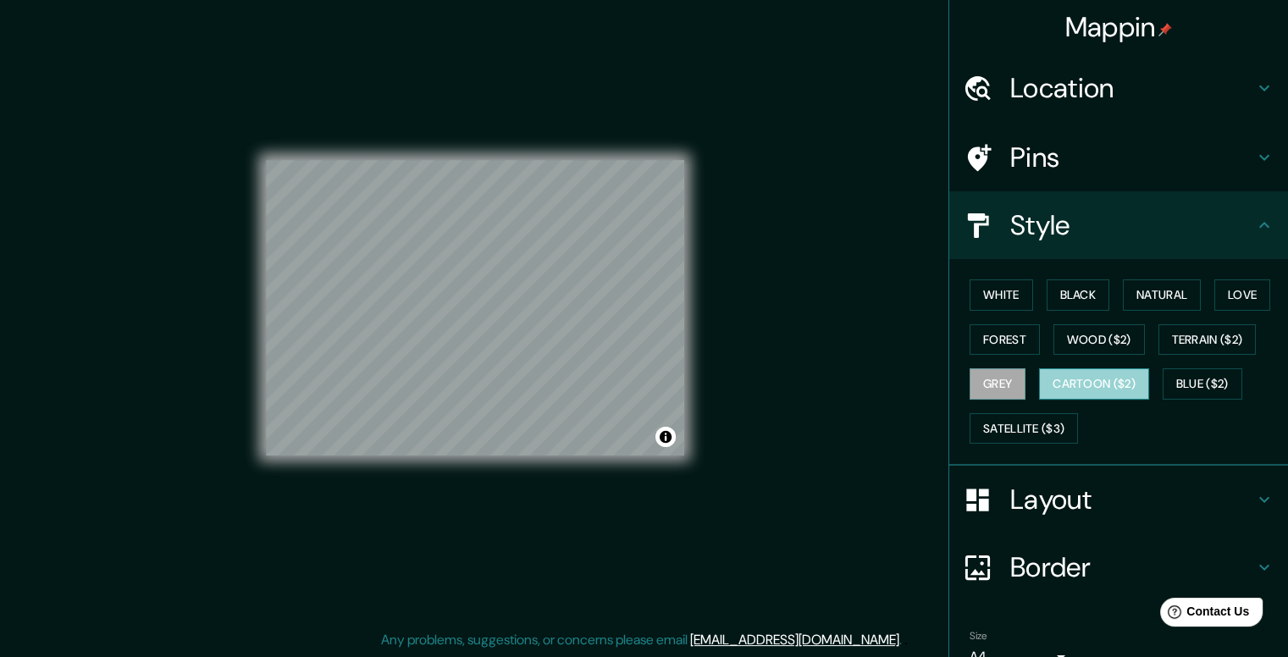
click at [1056, 387] on button "Cartoon ($2)" at bounding box center [1094, 383] width 110 height 31
click at [1023, 399] on div "White Black Natural Love Forest Wood ($2) Terrain ($2) Grey Cartoon ($2) Blue (…" at bounding box center [1125, 362] width 325 height 178
click at [987, 379] on button "Grey" at bounding box center [997, 383] width 56 height 31
click at [985, 330] on button "Forest" at bounding box center [1004, 339] width 70 height 31
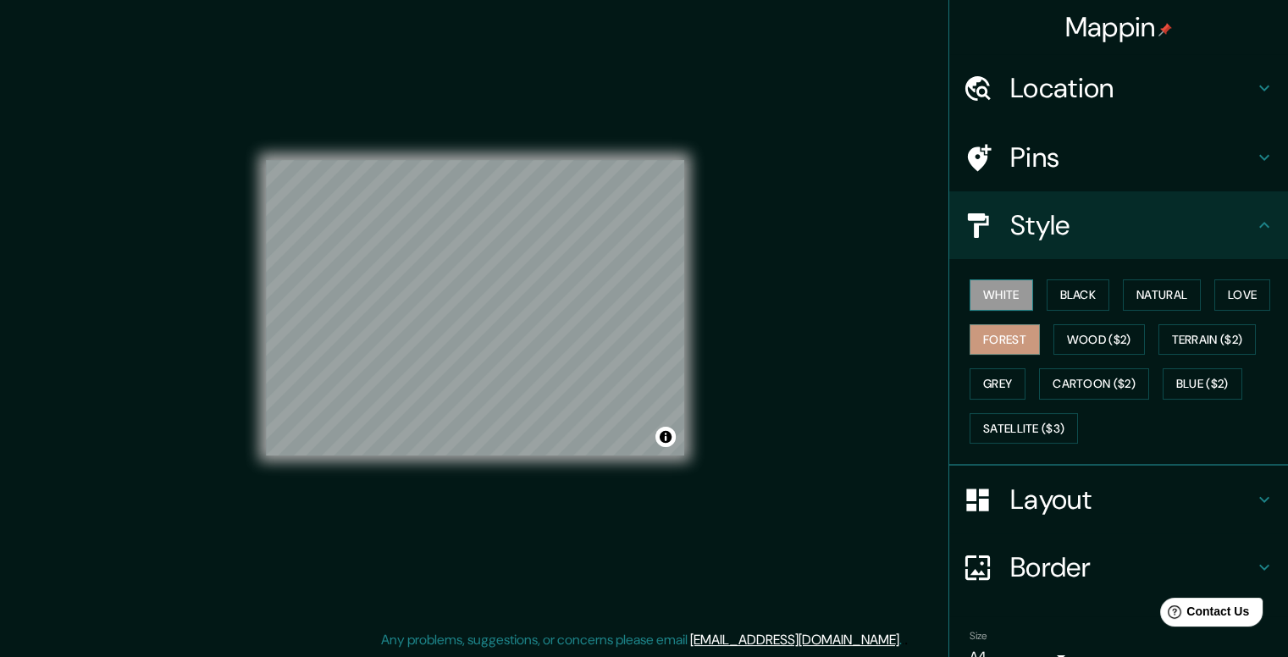
click at [982, 289] on button "White" at bounding box center [1000, 294] width 63 height 31
